Goal: Information Seeking & Learning: Stay updated

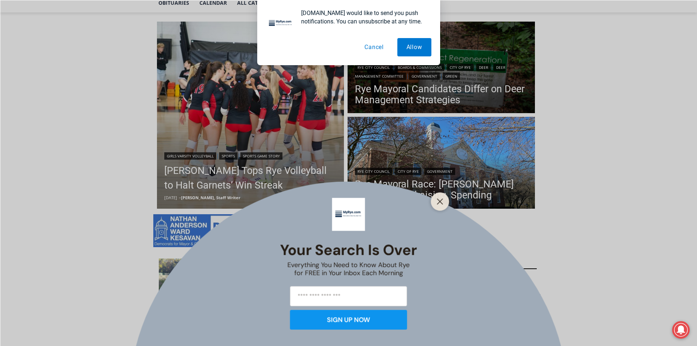
click at [372, 46] on button "Cancel" at bounding box center [374, 47] width 38 height 18
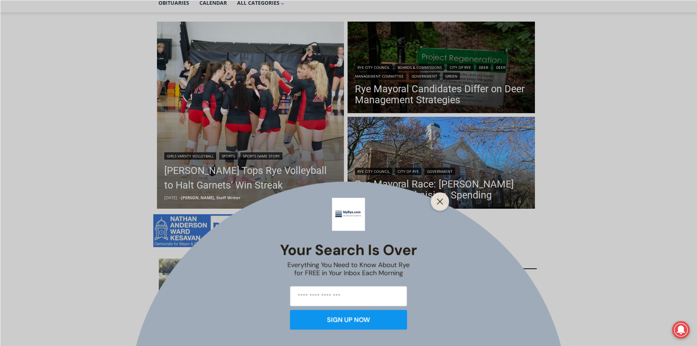
click at [0, 116] on div "Your Search is Over Everything You Need to Know About Rye for FREE in Your Inbo…" at bounding box center [348, 173] width 697 height 346
click at [438, 197] on button "Close" at bounding box center [440, 201] width 10 height 10
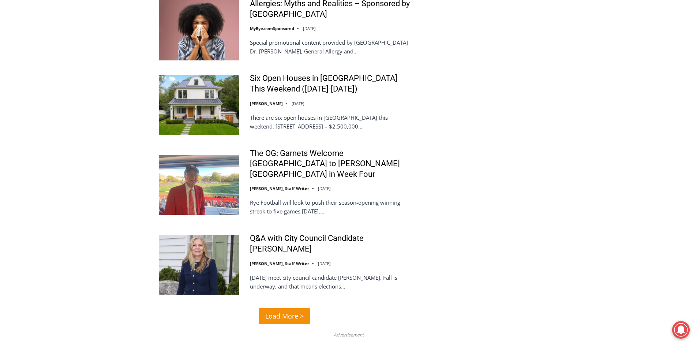
scroll to position [1646, 0]
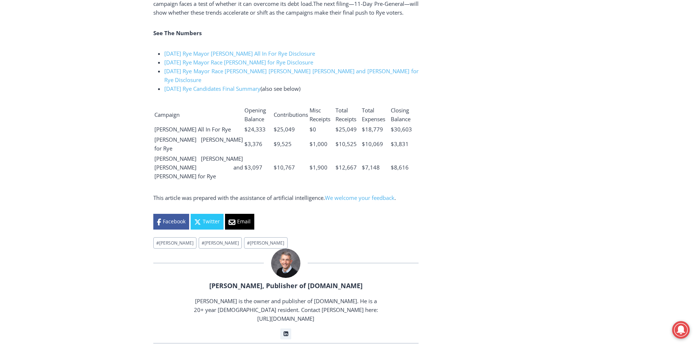
scroll to position [1865, 0]
